Goal: Transaction & Acquisition: Obtain resource

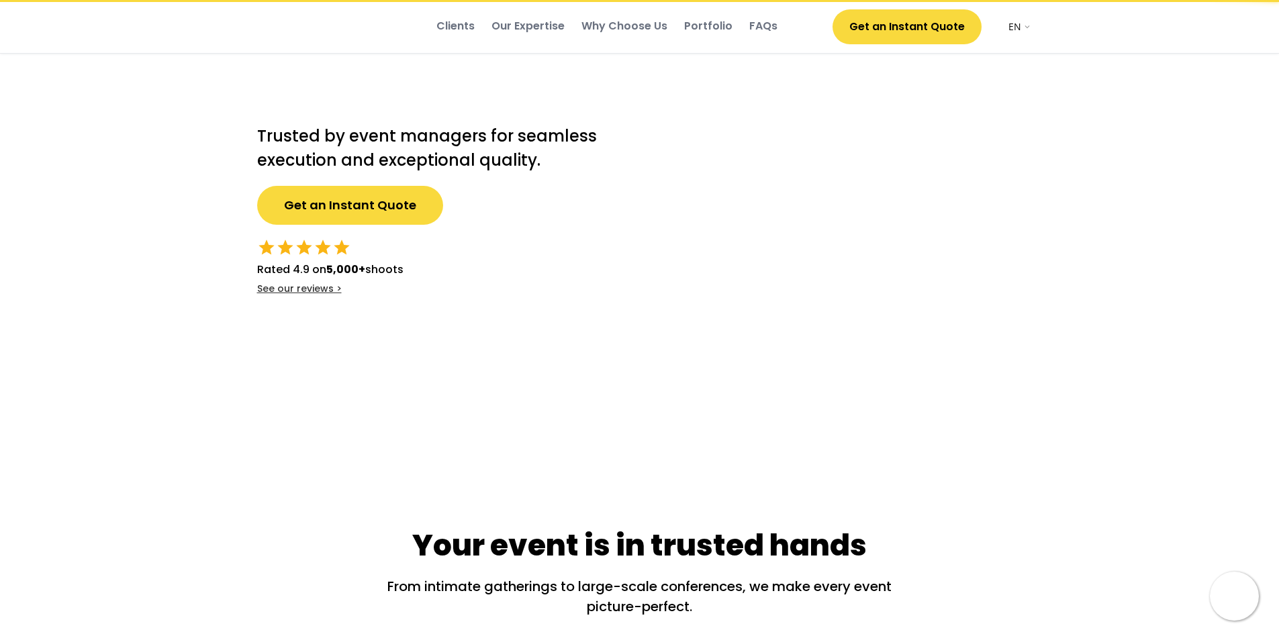
select select ""en""
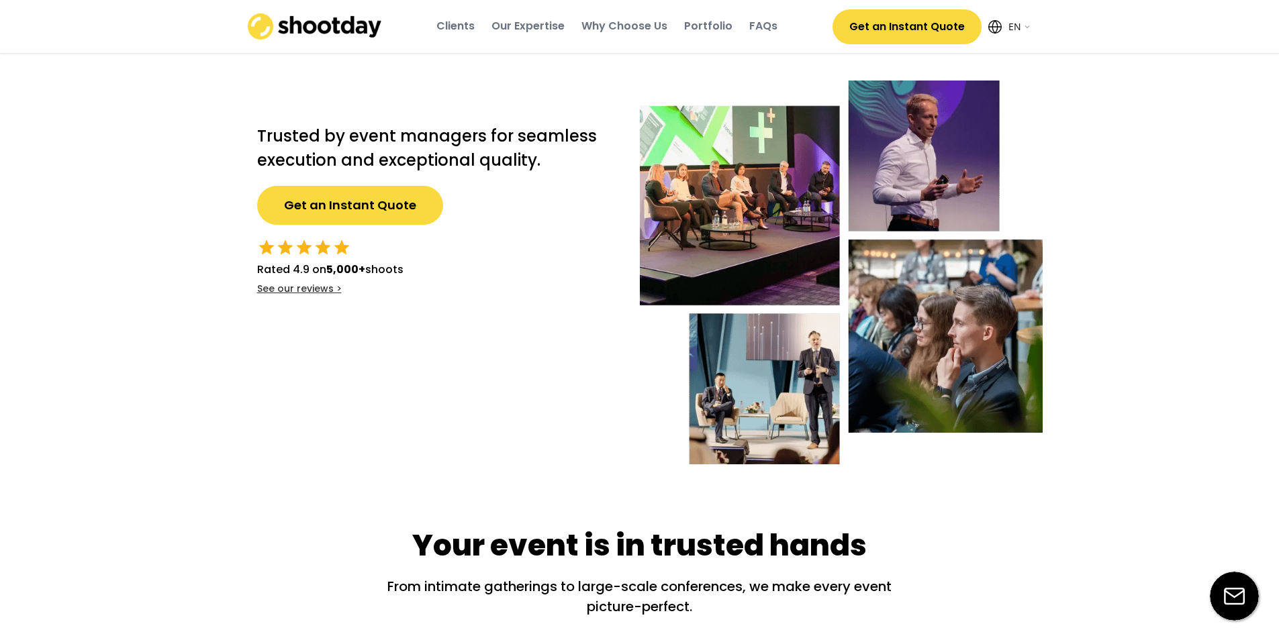
click at [1031, 28] on select "English EN AR" at bounding box center [1018, 26] width 27 height 27
click at [911, 26] on button "Get an Instant Quote" at bounding box center [906, 26] width 149 height 35
